Goal: Information Seeking & Learning: Learn about a topic

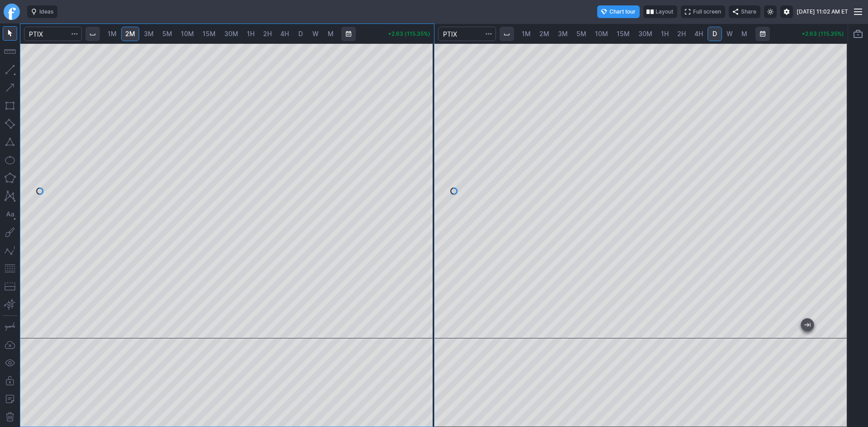
click at [421, 127] on div at bounding box center [226, 190] width 413 height 295
click at [417, 95] on div at bounding box center [226, 190] width 413 height 295
drag, startPoint x: 426, startPoint y: 89, endPoint x: 416, endPoint y: 104, distance: 18.3
click at [426, 101] on div at bounding box center [424, 188] width 19 height 272
click at [570, 221] on div "1M 2M 3M 5M 10M 15M 30M 1H 2H 4H D W M +0.55 (9.43%) 1M 2M 3M 5M 10M 15M 30M 1H…" at bounding box center [434, 225] width 828 height 404
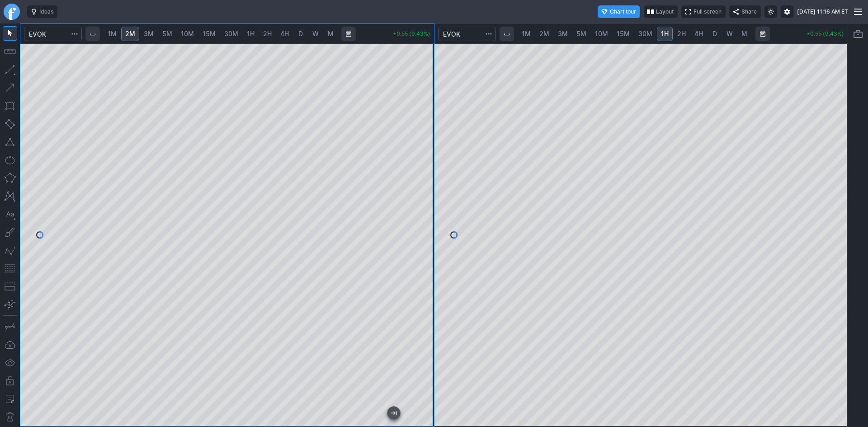
click at [403, 69] on div at bounding box center [226, 234] width 413 height 383
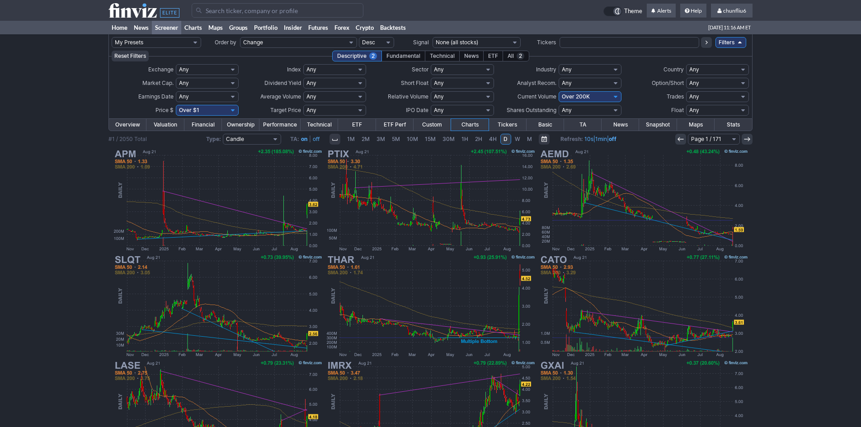
click at [212, 11] on input "Search" at bounding box center [278, 10] width 172 height 14
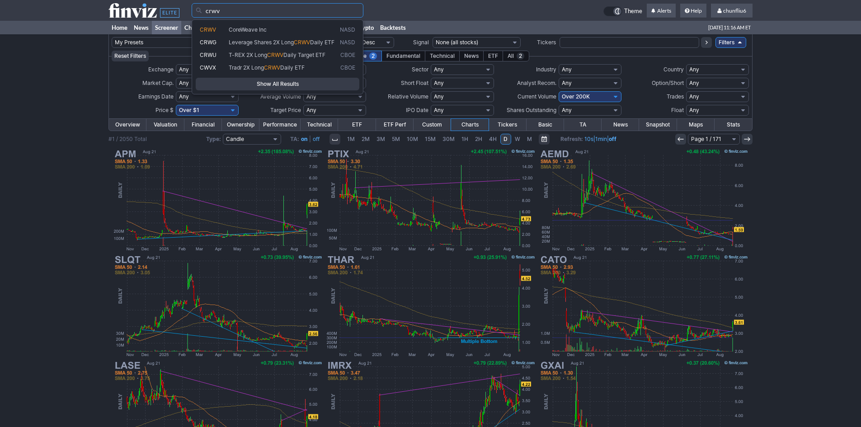
type input "crwv"
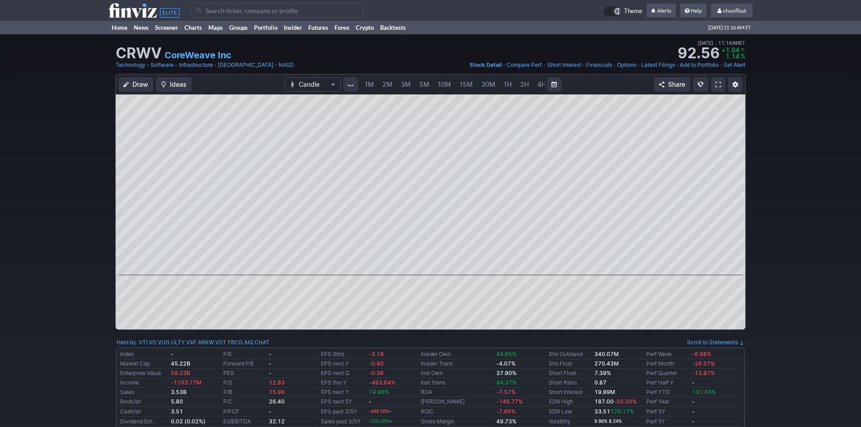
scroll to position [0, 49]
click at [375, 85] on span "5M" at bounding box center [376, 84] width 10 height 8
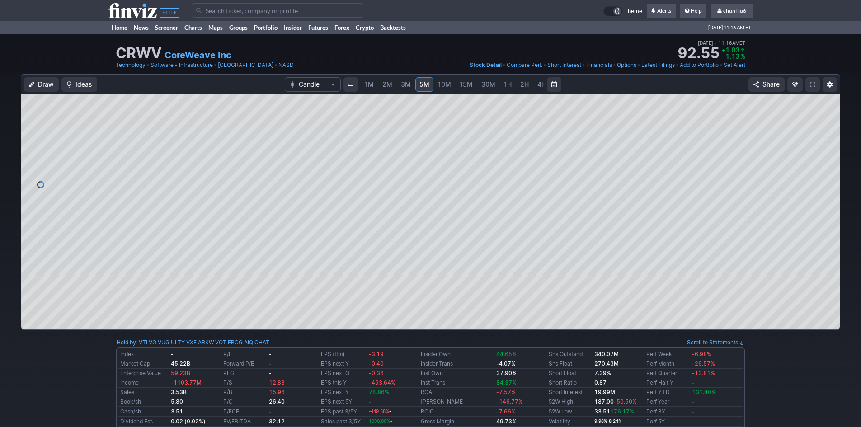
click at [370, 85] on span "1M" at bounding box center [369, 84] width 9 height 8
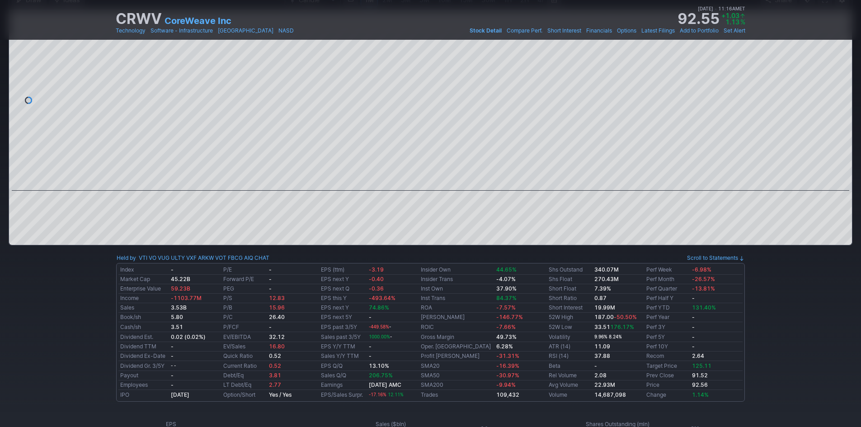
scroll to position [90, 0]
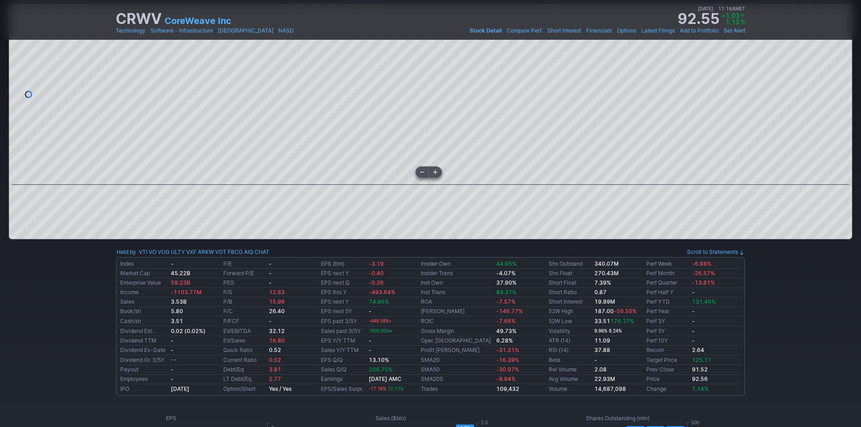
drag, startPoint x: 843, startPoint y: 88, endPoint x: 838, endPoint y: 150, distance: 61.6
click at [838, 150] on div at bounding box center [842, 92] width 19 height 158
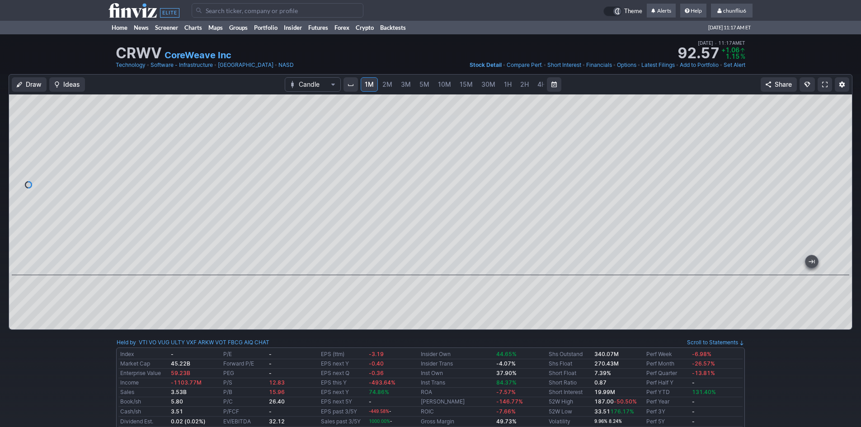
drag, startPoint x: 426, startPoint y: 269, endPoint x: -37, endPoint y: 231, distance: 463.8
drag, startPoint x: 616, startPoint y: 266, endPoint x: 867, endPoint y: 250, distance: 251.3
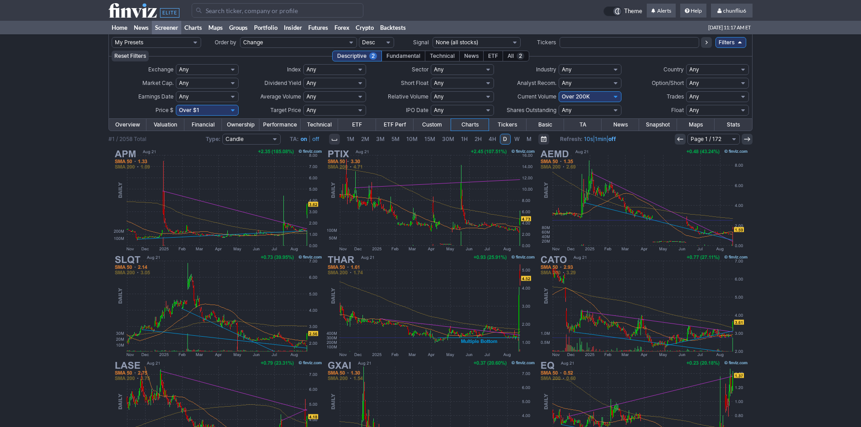
click at [215, 106] on select "Any Under $1 Under $2 Under $3 Under $4 Under $5 Under $7 Under $10 Under $15 U…" at bounding box center [207, 110] width 63 height 11
select select "o10"
click at [176, 105] on select "Any Under $1 Under $2 Under $3 Under $4 Under $5 Under $7 Under $10 Under $15 U…" at bounding box center [207, 110] width 63 height 11
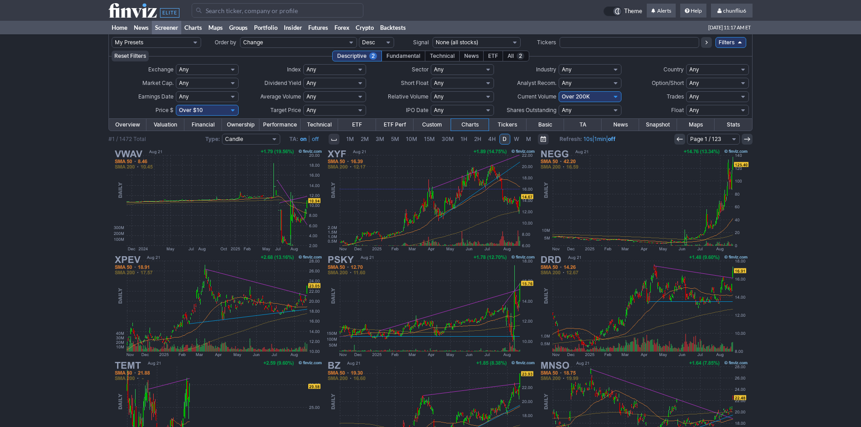
click at [596, 97] on select "Any Under 50K Under 100K Under 500K Under 750K Under 1M Over 0 Over 50K Over 10…" at bounding box center [590, 96] width 63 height 11
select select "o400"
click at [559, 91] on select "Any Under 50K Under 100K Under 500K Under 750K Under 1M Over 0 Over 50K Over 10…" at bounding box center [590, 96] width 63 height 11
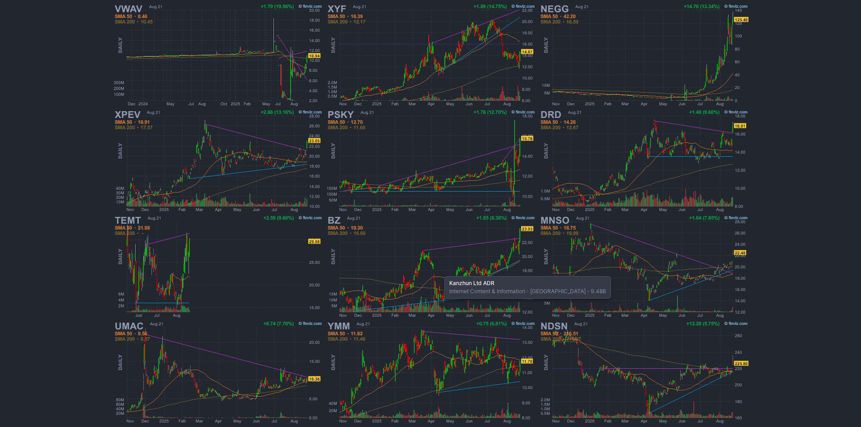
scroll to position [168, 0]
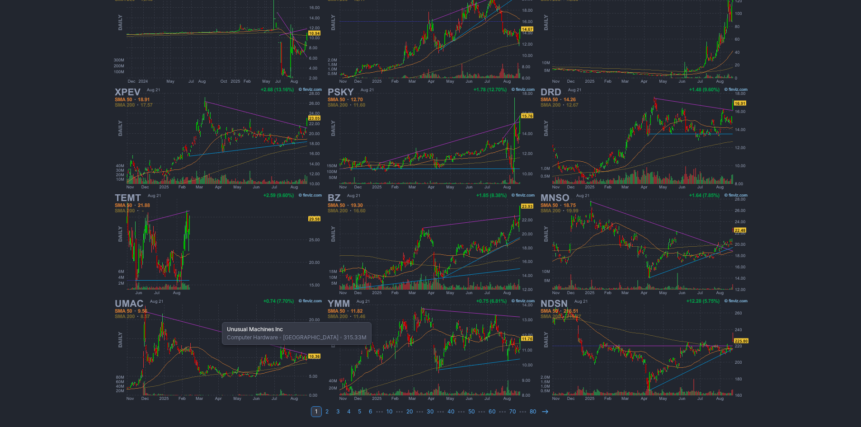
click at [217, 318] on img at bounding box center [217, 350] width 211 height 106
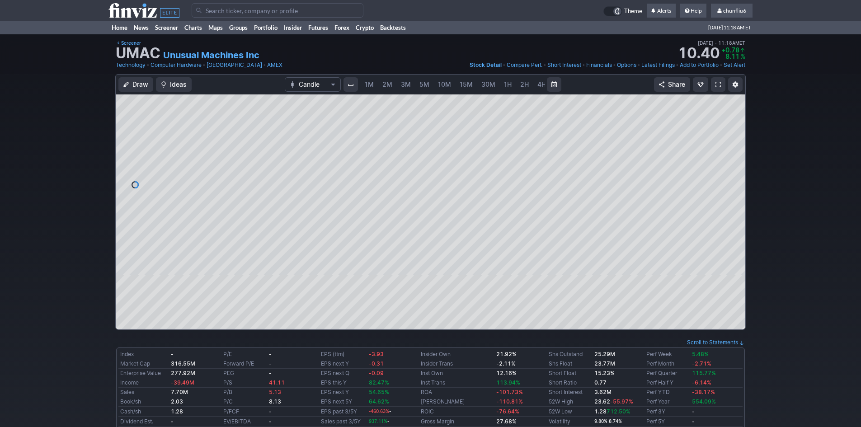
scroll to position [0, 49]
click at [367, 82] on link "5M" at bounding box center [375, 84] width 18 height 14
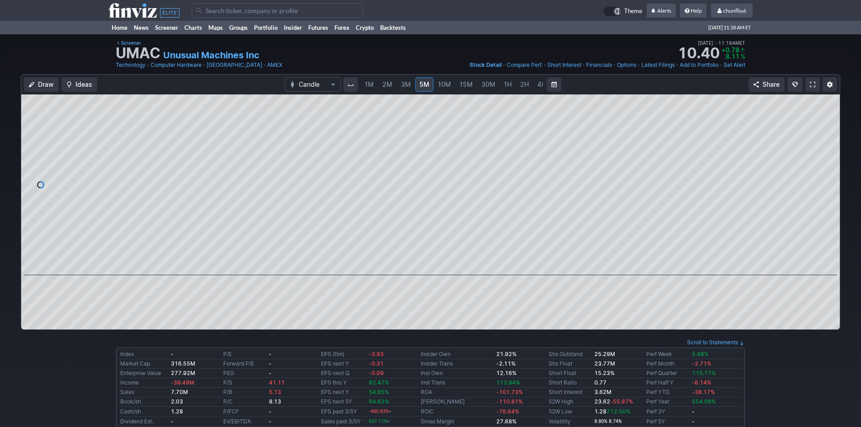
drag, startPoint x: 827, startPoint y: 146, endPoint x: 824, endPoint y: 204, distance: 57.9
click at [824, 204] on div at bounding box center [830, 182] width 19 height 158
click at [365, 85] on span "1M" at bounding box center [369, 84] width 9 height 8
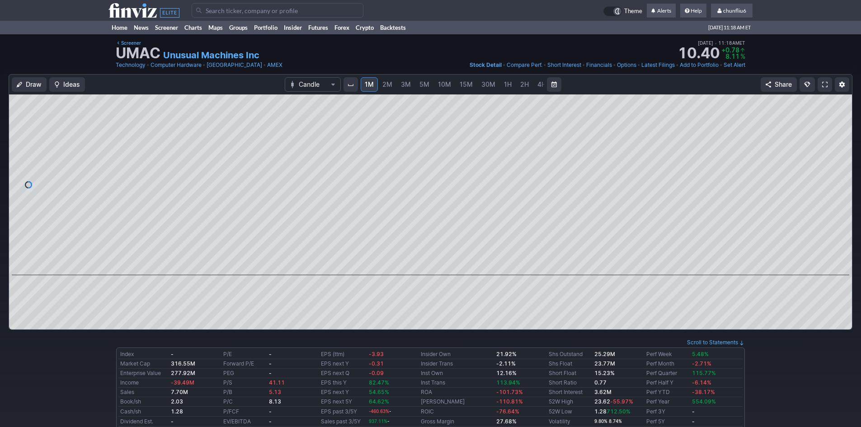
click at [379, 85] on link "2M" at bounding box center [387, 84] width 18 height 14
click at [372, 85] on span "1M" at bounding box center [369, 84] width 9 height 8
click at [441, 86] on span "10M" at bounding box center [444, 84] width 13 height 8
click at [492, 84] on span "30M" at bounding box center [488, 84] width 14 height 8
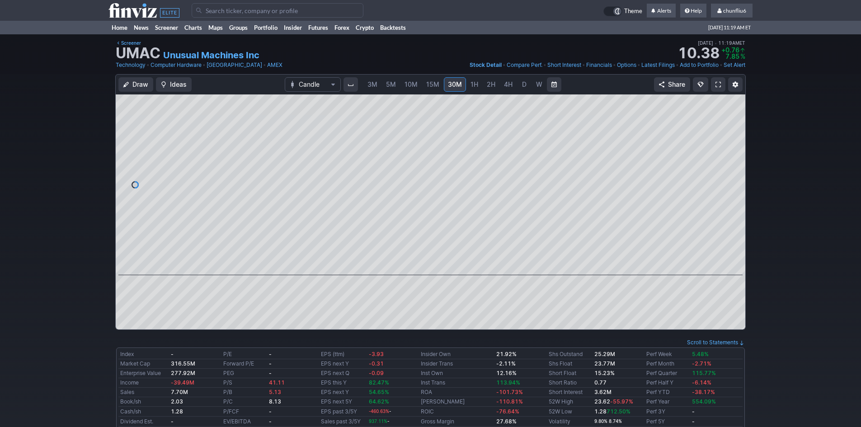
click at [522, 85] on span "D" at bounding box center [524, 84] width 5 height 8
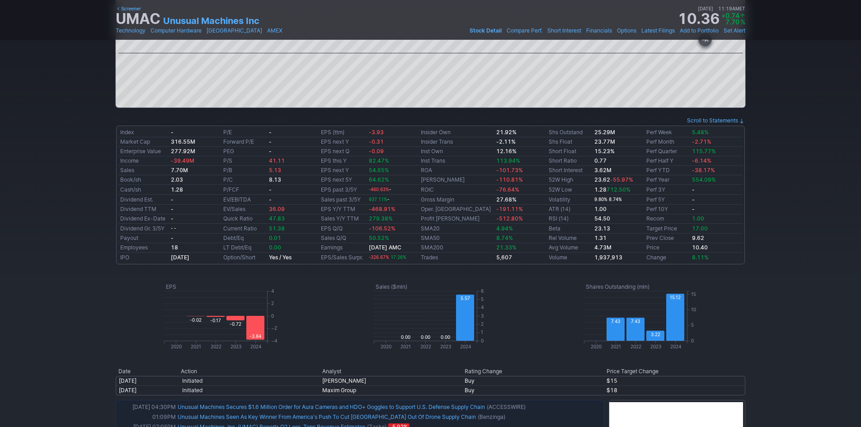
scroll to position [361, 0]
